Goal: Transaction & Acquisition: Purchase product/service

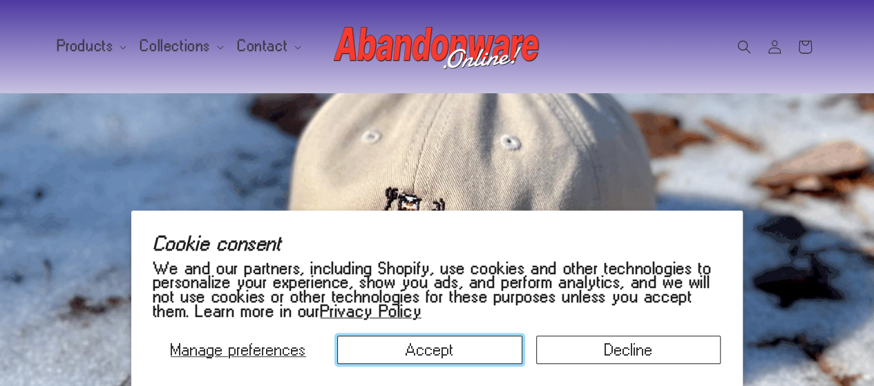
click at [479, 350] on button "Accept" at bounding box center [429, 350] width 185 height 28
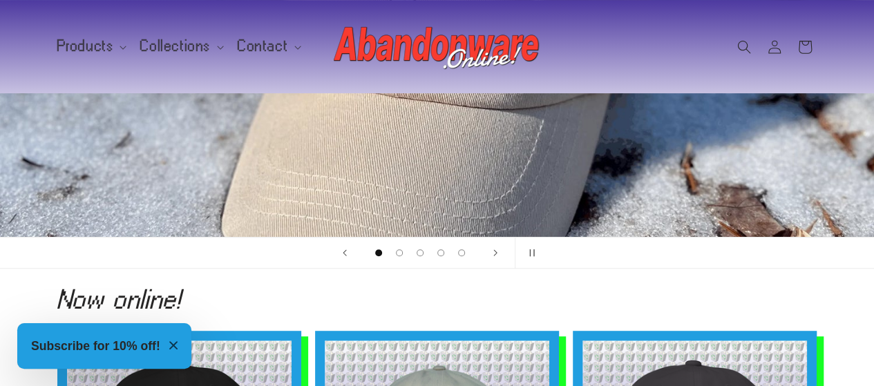
scroll to position [207, 0]
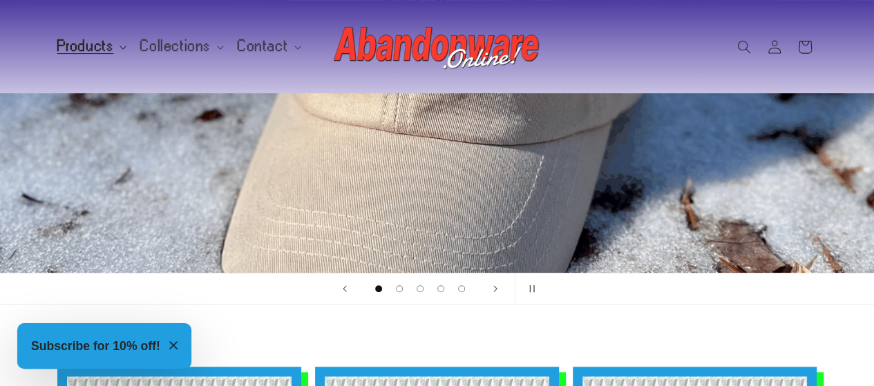
click at [91, 46] on span "Products" at bounding box center [85, 46] width 57 height 12
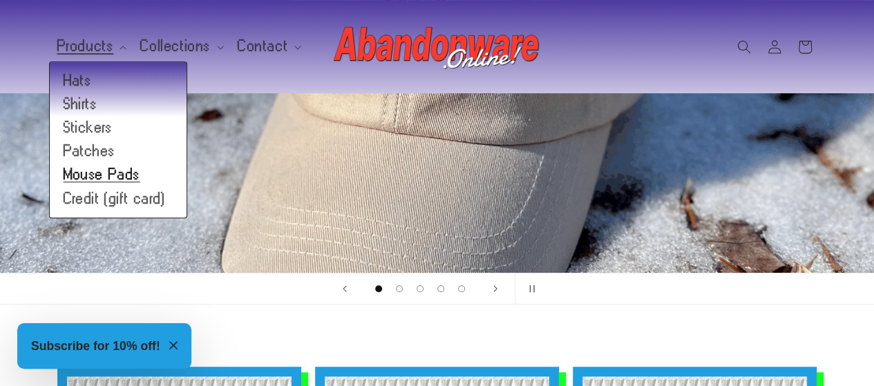
click at [103, 178] on link "Mouse Pads" at bounding box center [118, 175] width 137 height 24
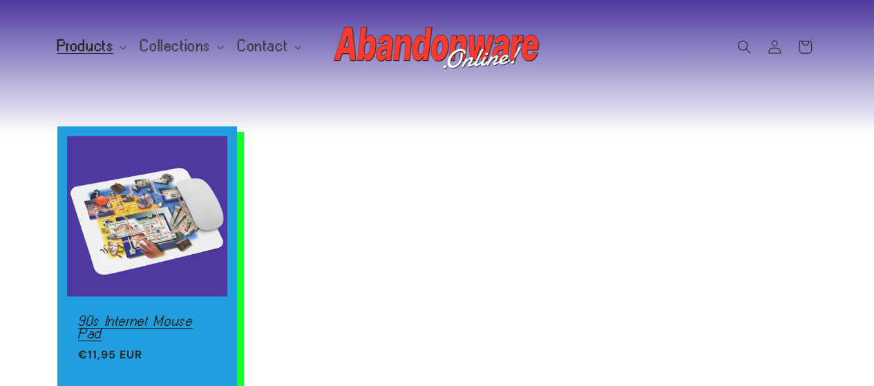
scroll to position [69, 0]
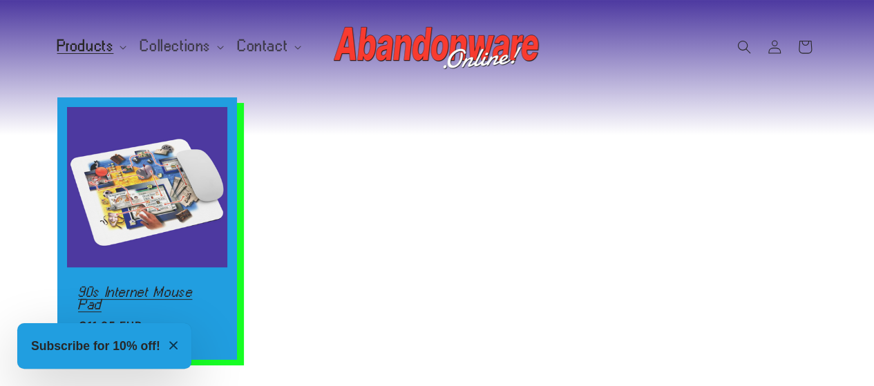
click at [145, 286] on link "90s Internet Mouse Pad" at bounding box center [147, 298] width 138 height 24
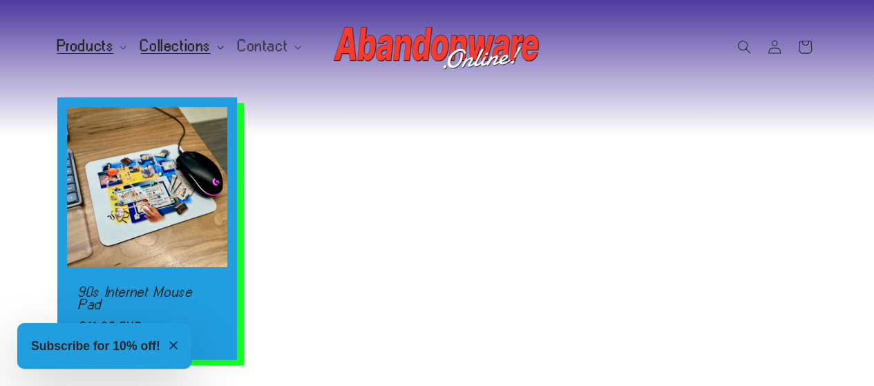
click at [180, 48] on span "Collections" at bounding box center [175, 46] width 71 height 12
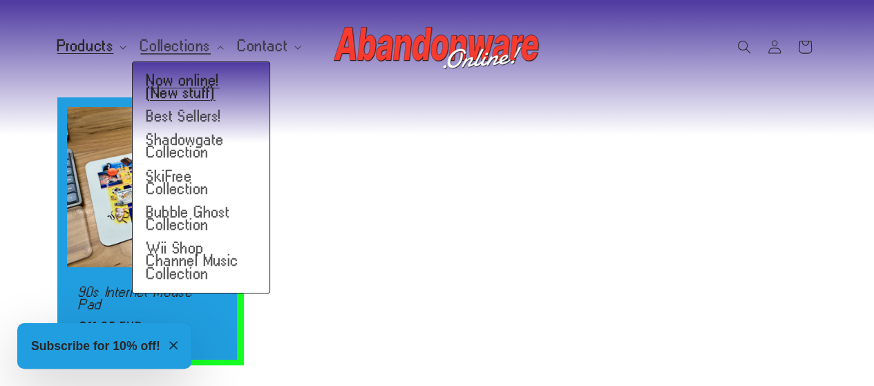
click at [191, 91] on link "Now online! (New stuff)" at bounding box center [201, 87] width 137 height 36
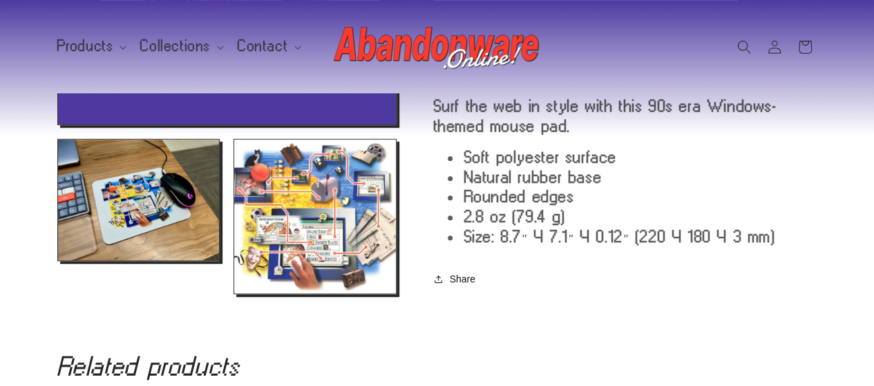
scroll to position [346, 0]
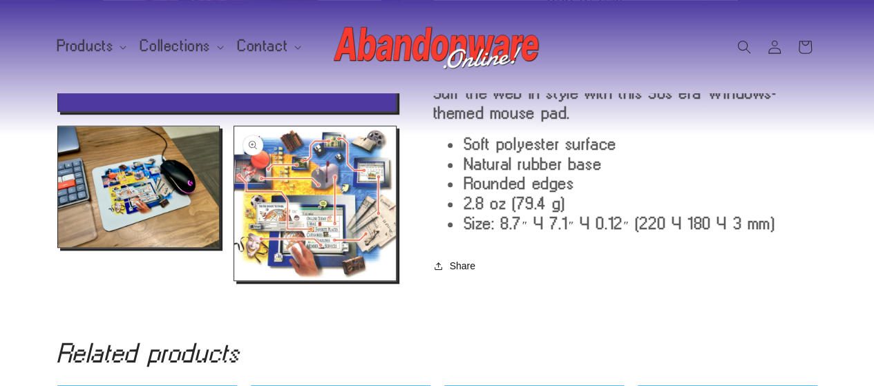
click at [234, 281] on button "Open media 3 in modal" at bounding box center [234, 281] width 0 height 0
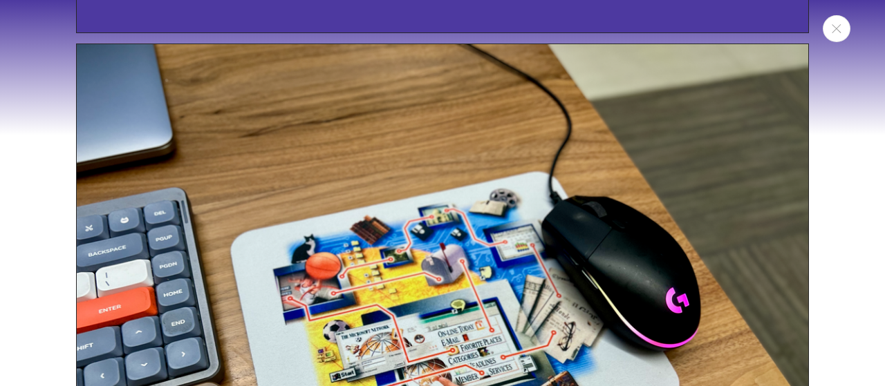
scroll to position [368, 0]
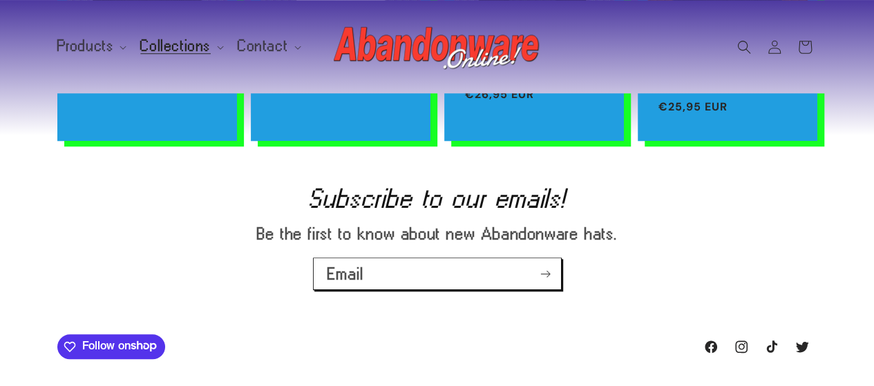
scroll to position [766, 0]
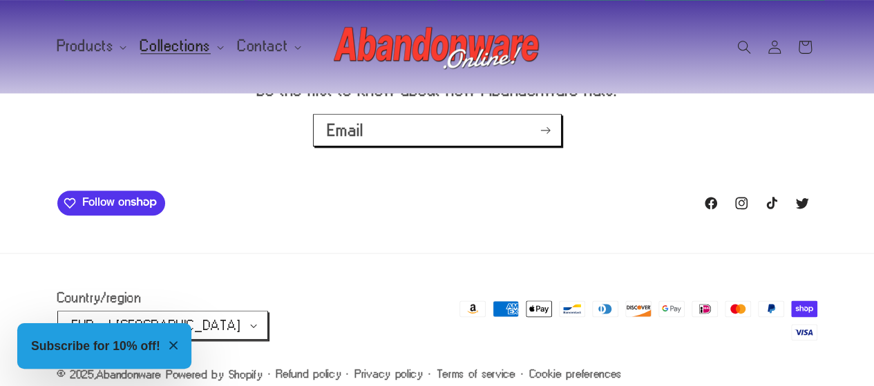
click at [191, 344] on button "Subscribe for 10% off!" at bounding box center [104, 347] width 174 height 46
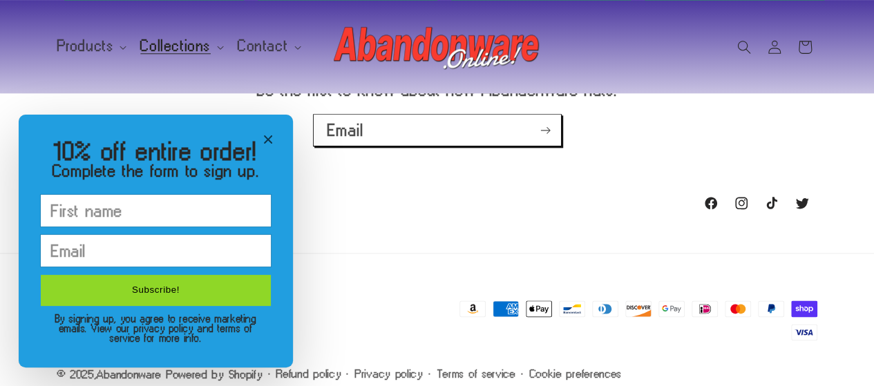
click at [265, 140] on icon "Close modal" at bounding box center [268, 139] width 8 height 8
